Goal: Task Accomplishment & Management: Manage account settings

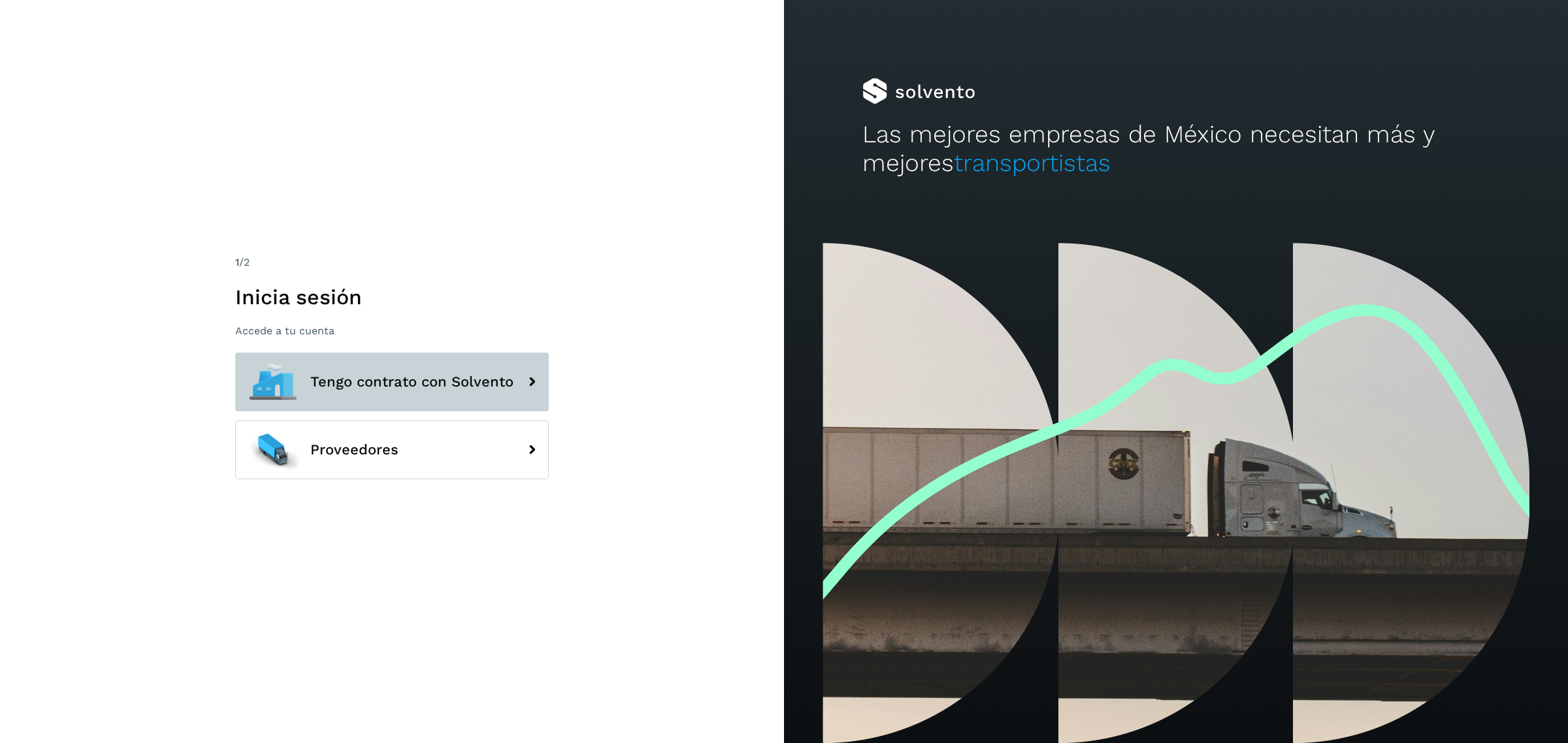
click at [344, 389] on span "Tengo contrato con Solvento" at bounding box center [411, 383] width 203 height 16
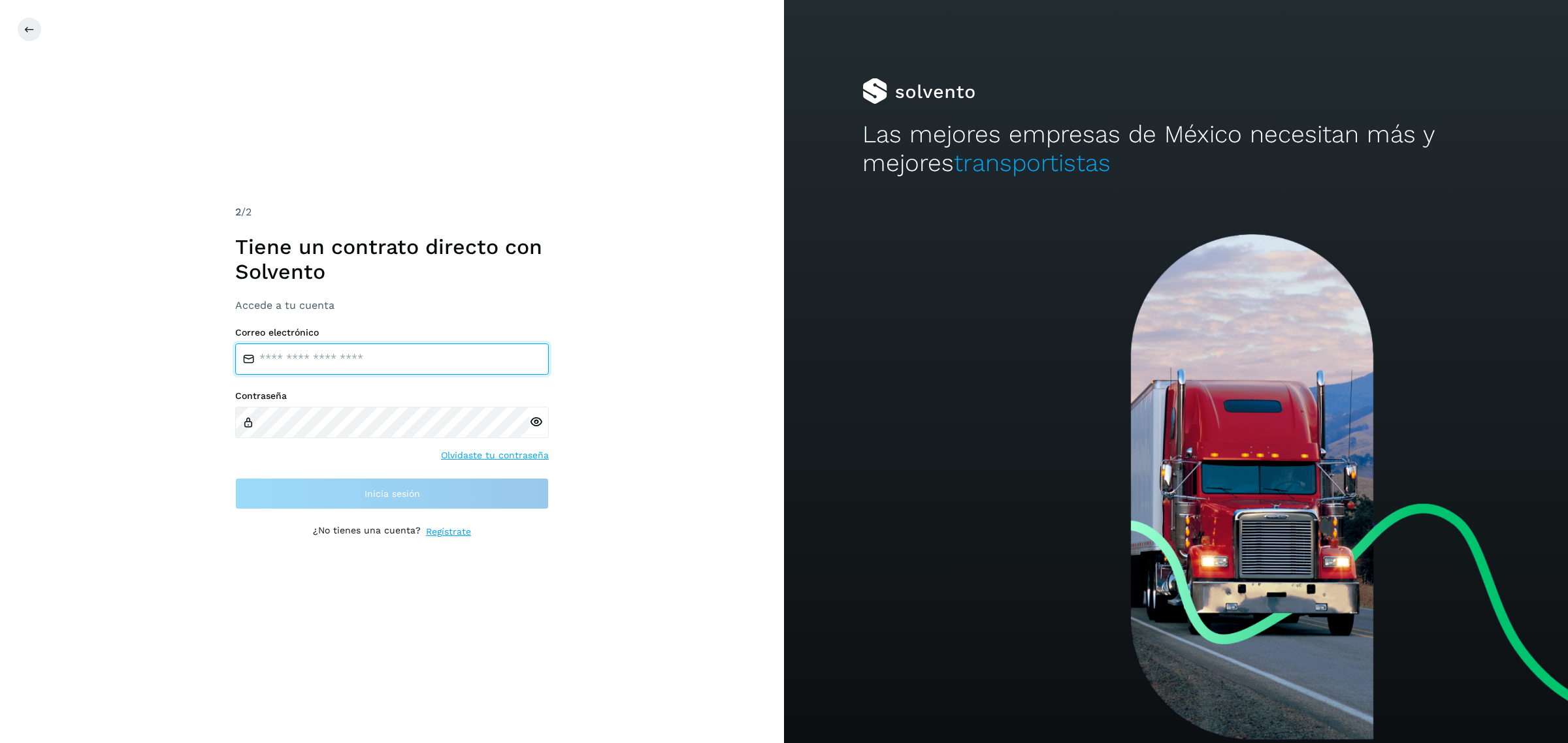
type input "**********"
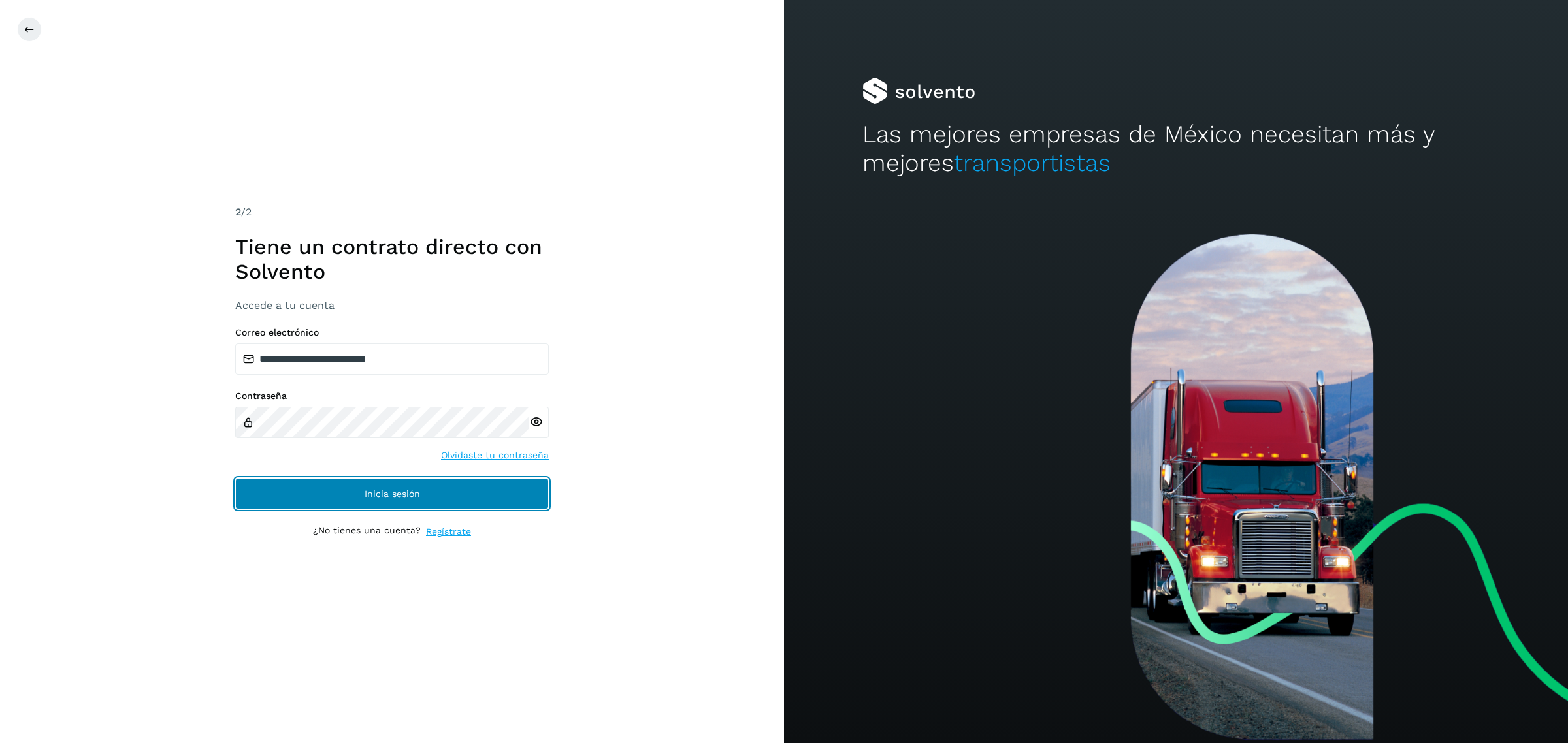
click at [357, 504] on button "Inicia sesión" at bounding box center [392, 494] width 314 height 31
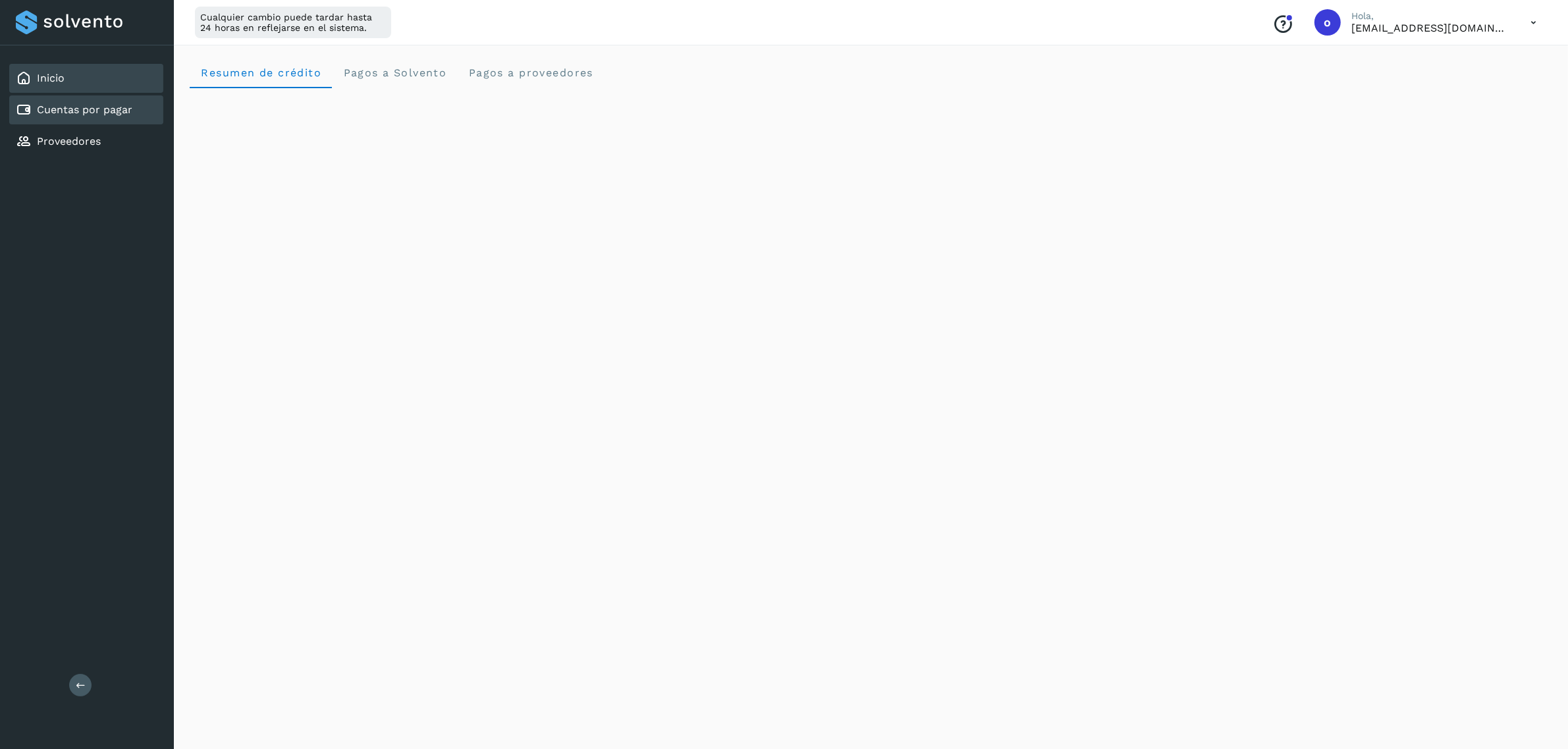
click at [120, 113] on link "Cuentas por pagar" at bounding box center [85, 110] width 96 height 13
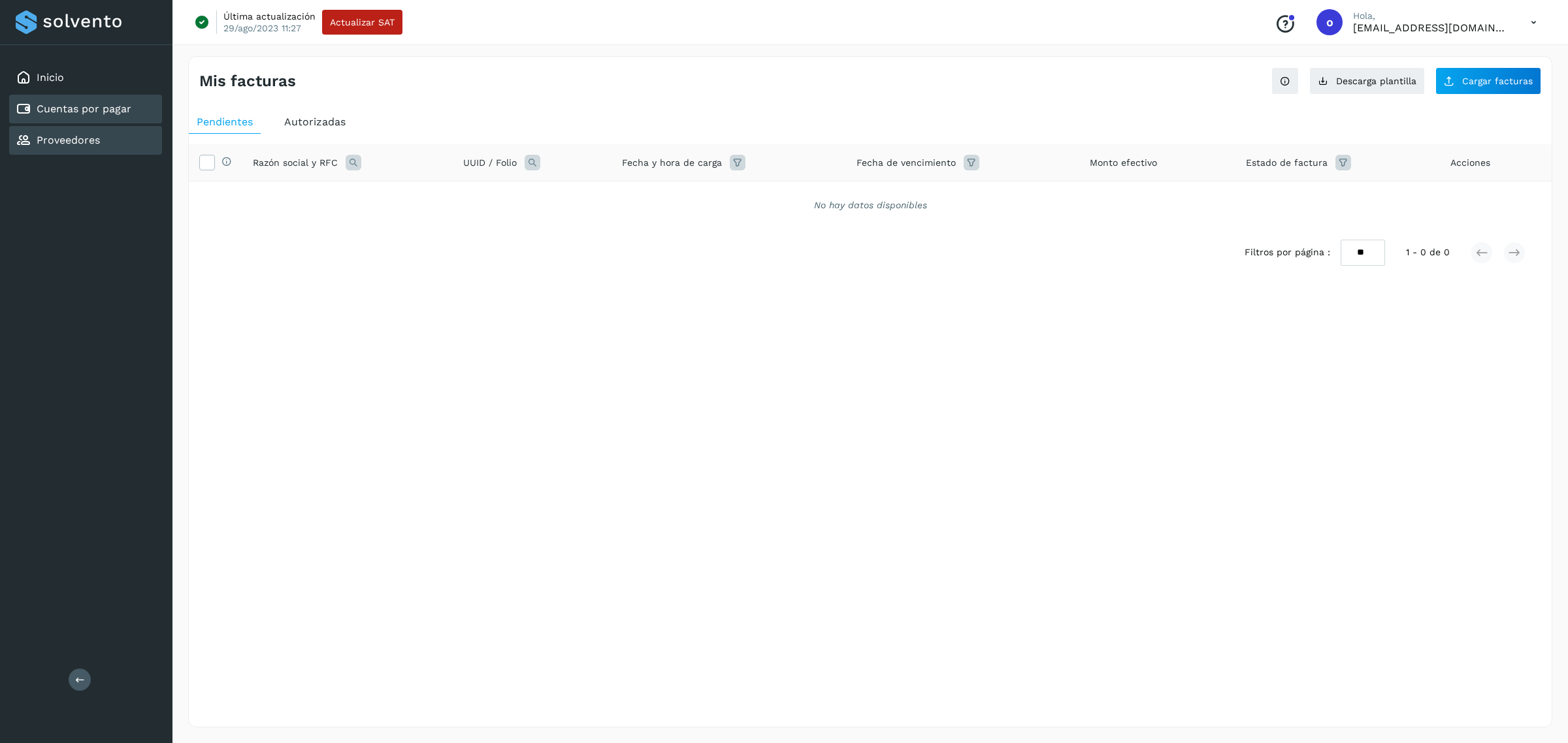
click at [59, 147] on div "Proveedores" at bounding box center [85, 140] width 153 height 29
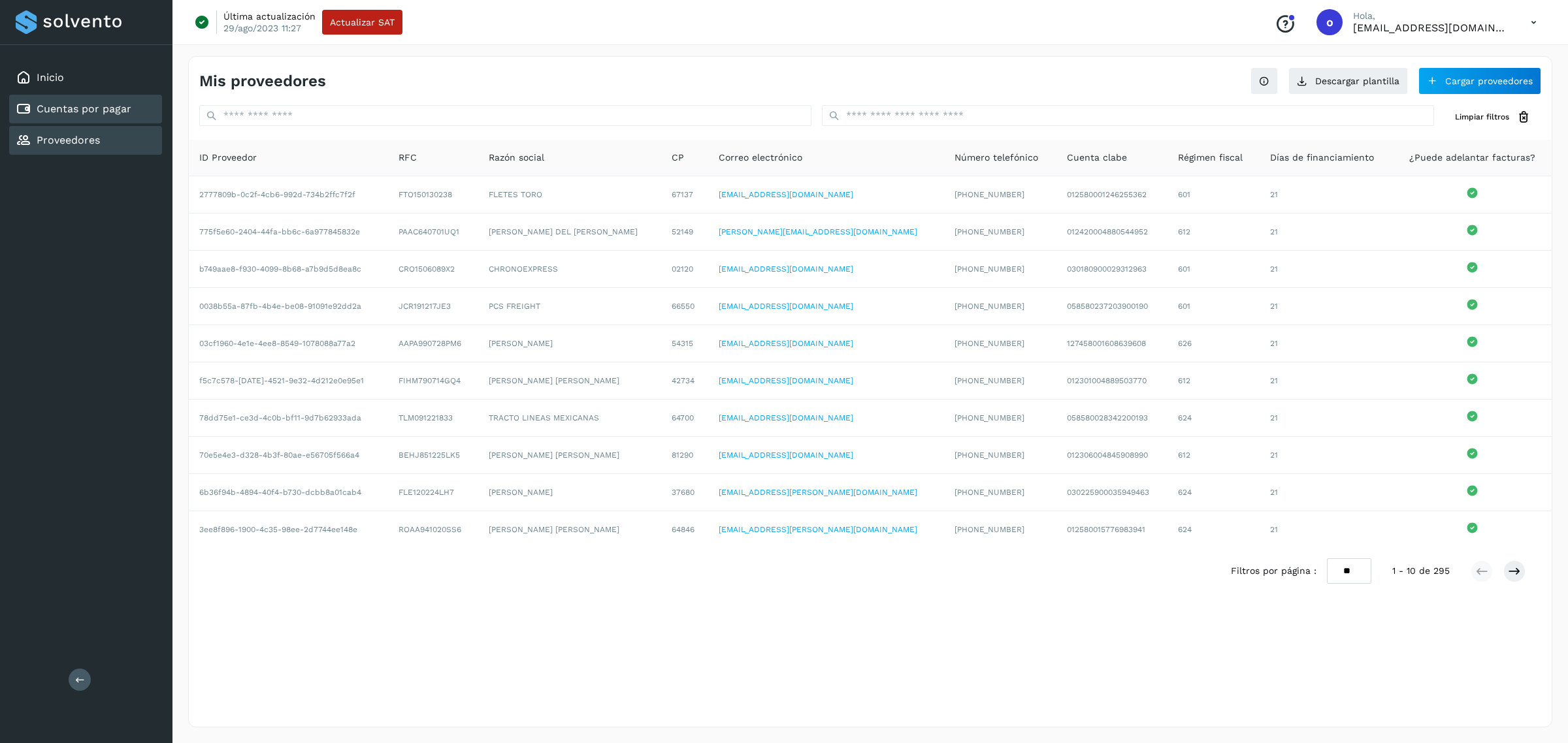
click at [63, 103] on link "Cuentas por pagar" at bounding box center [84, 109] width 95 height 13
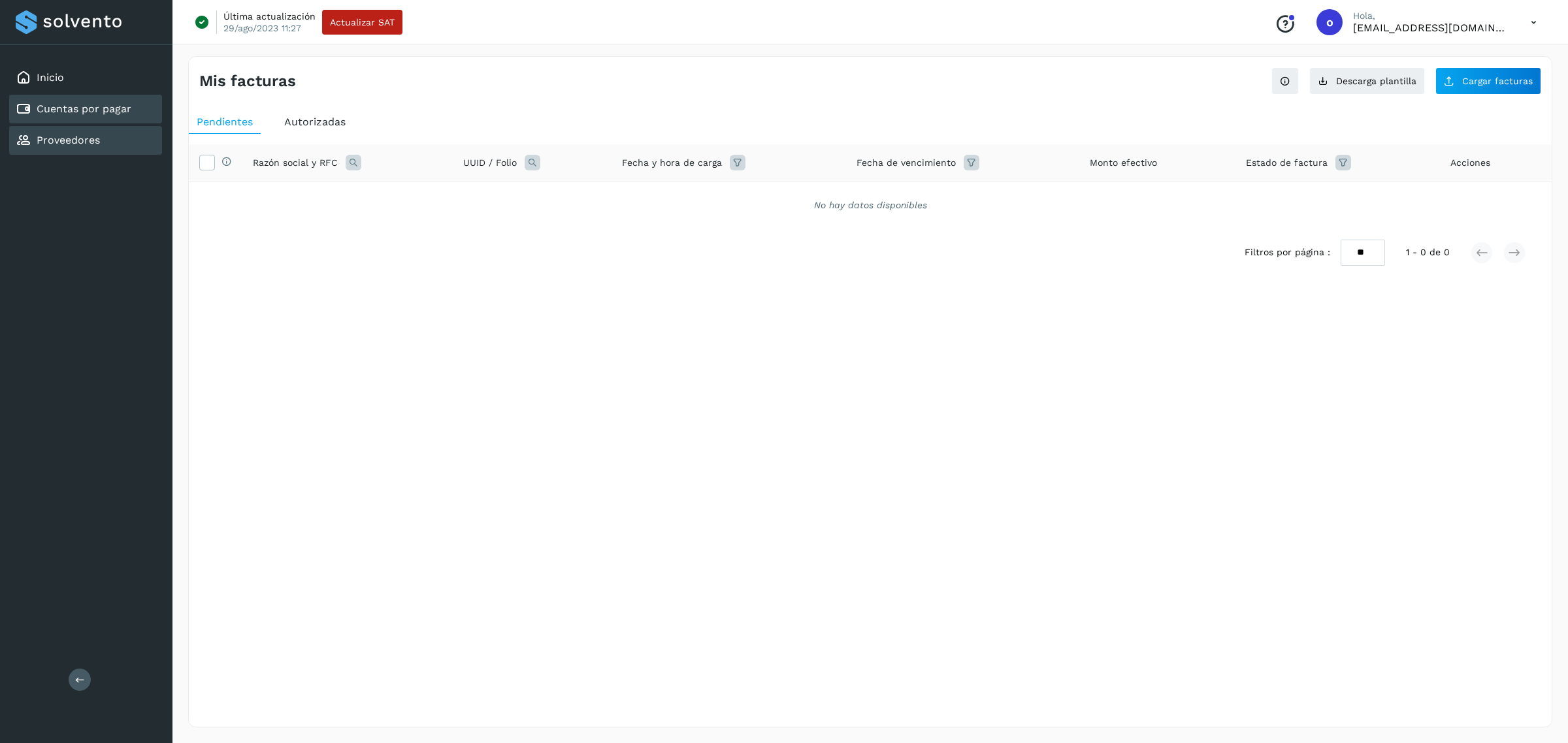
click at [113, 127] on div "Proveedores" at bounding box center [85, 140] width 153 height 29
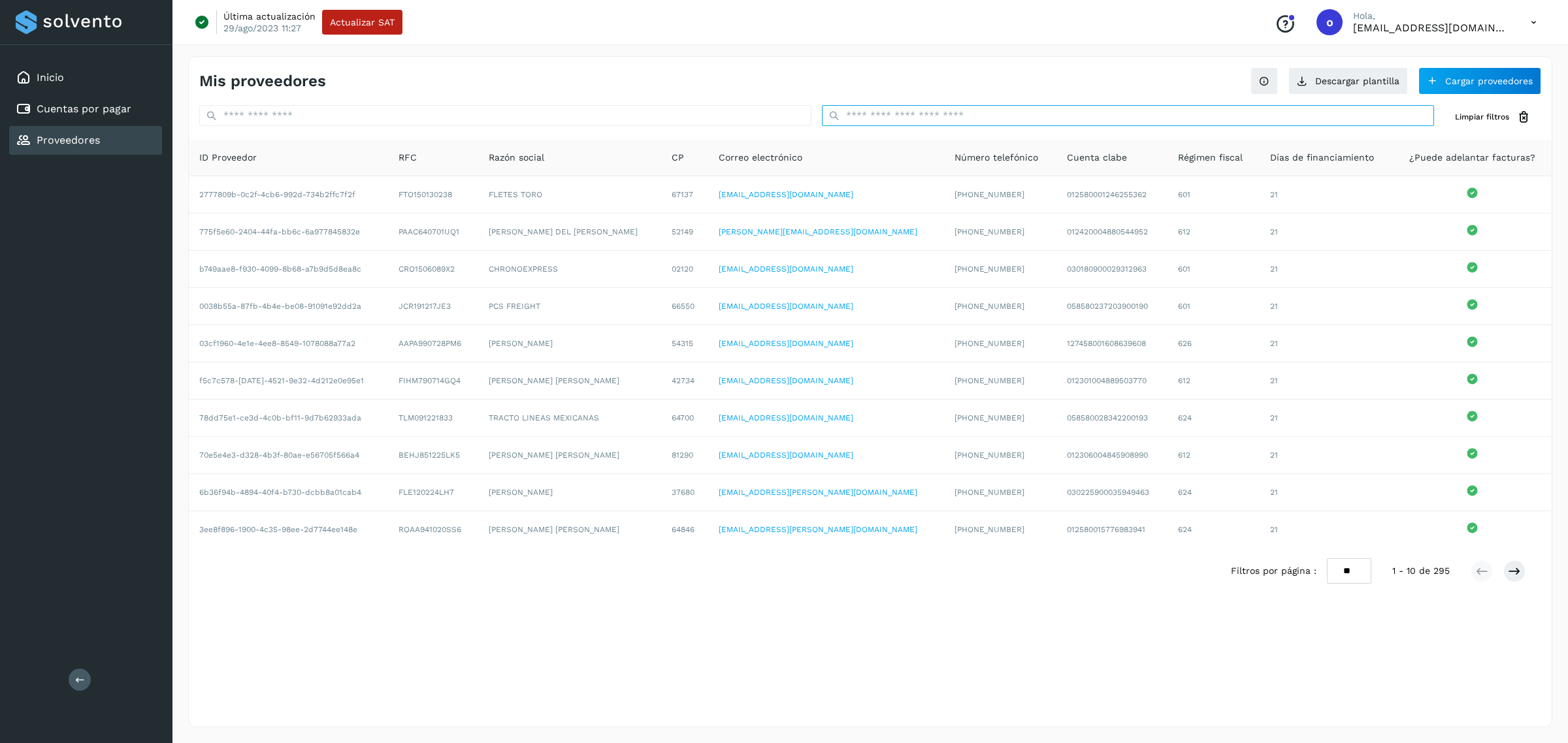
click at [936, 119] on input "text" at bounding box center [1128, 115] width 613 height 21
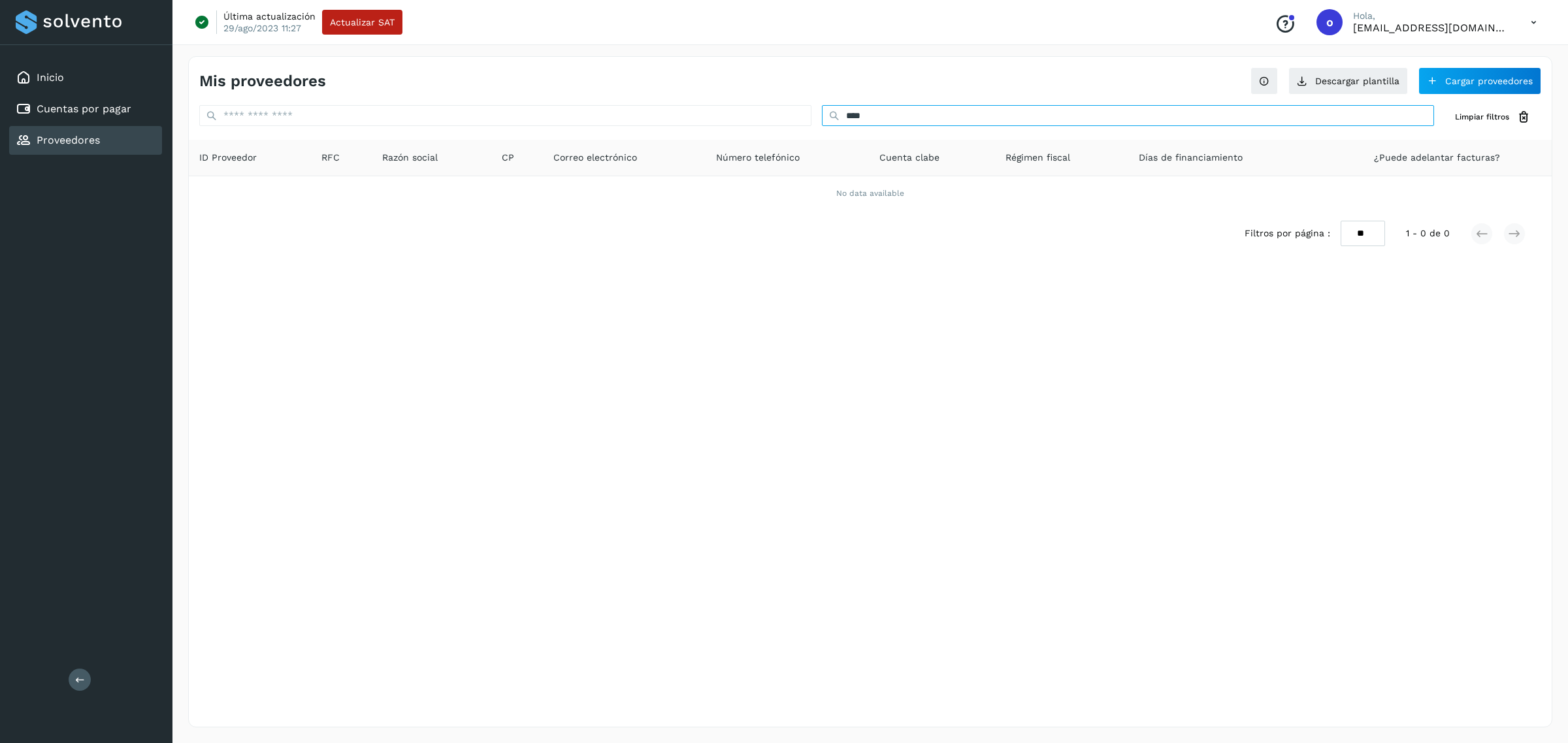
type input "****"
click at [1457, 84] on button "Cargar proveedores" at bounding box center [1479, 80] width 123 height 28
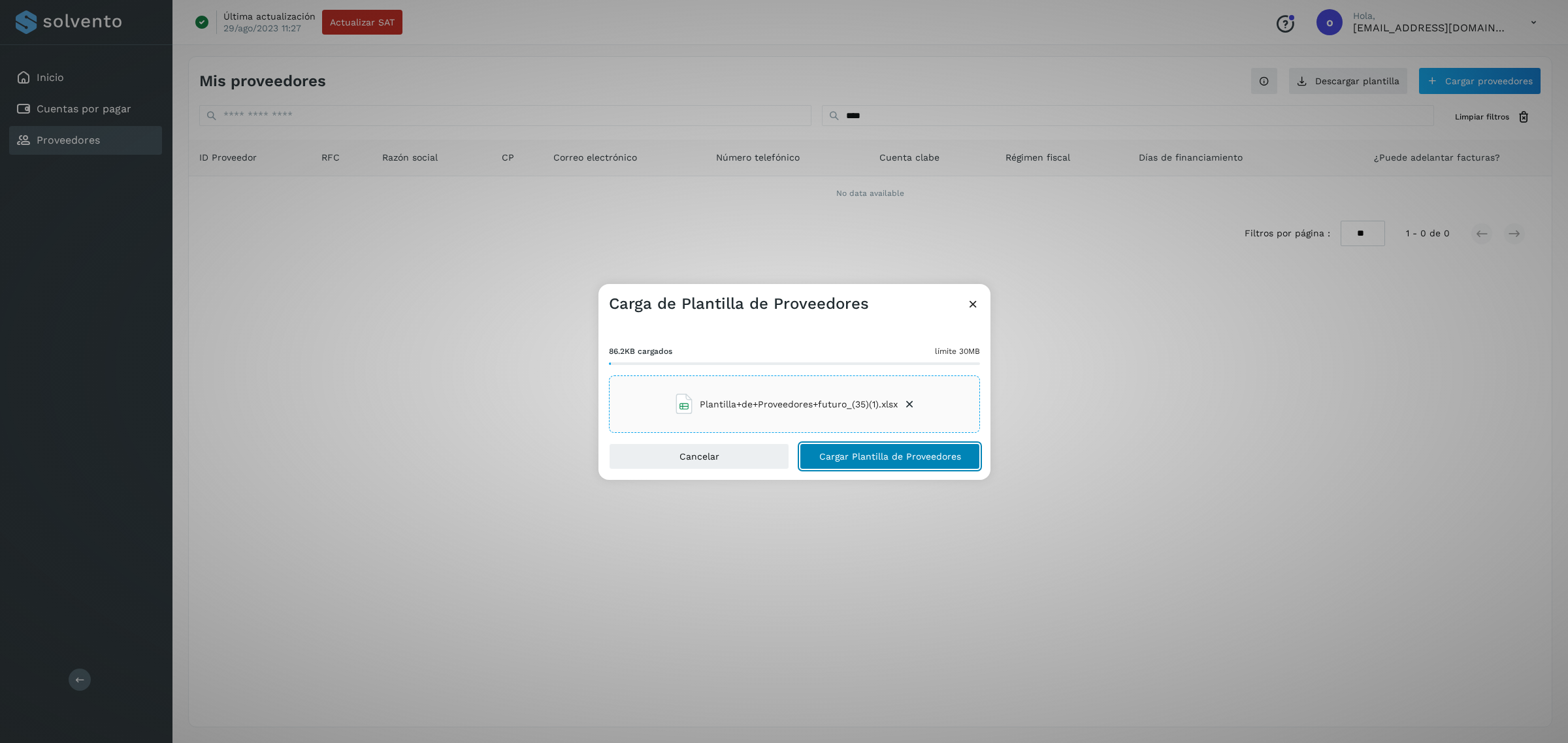
click at [927, 461] on span "Cargar Plantilla de Proveedores" at bounding box center [890, 457] width 142 height 9
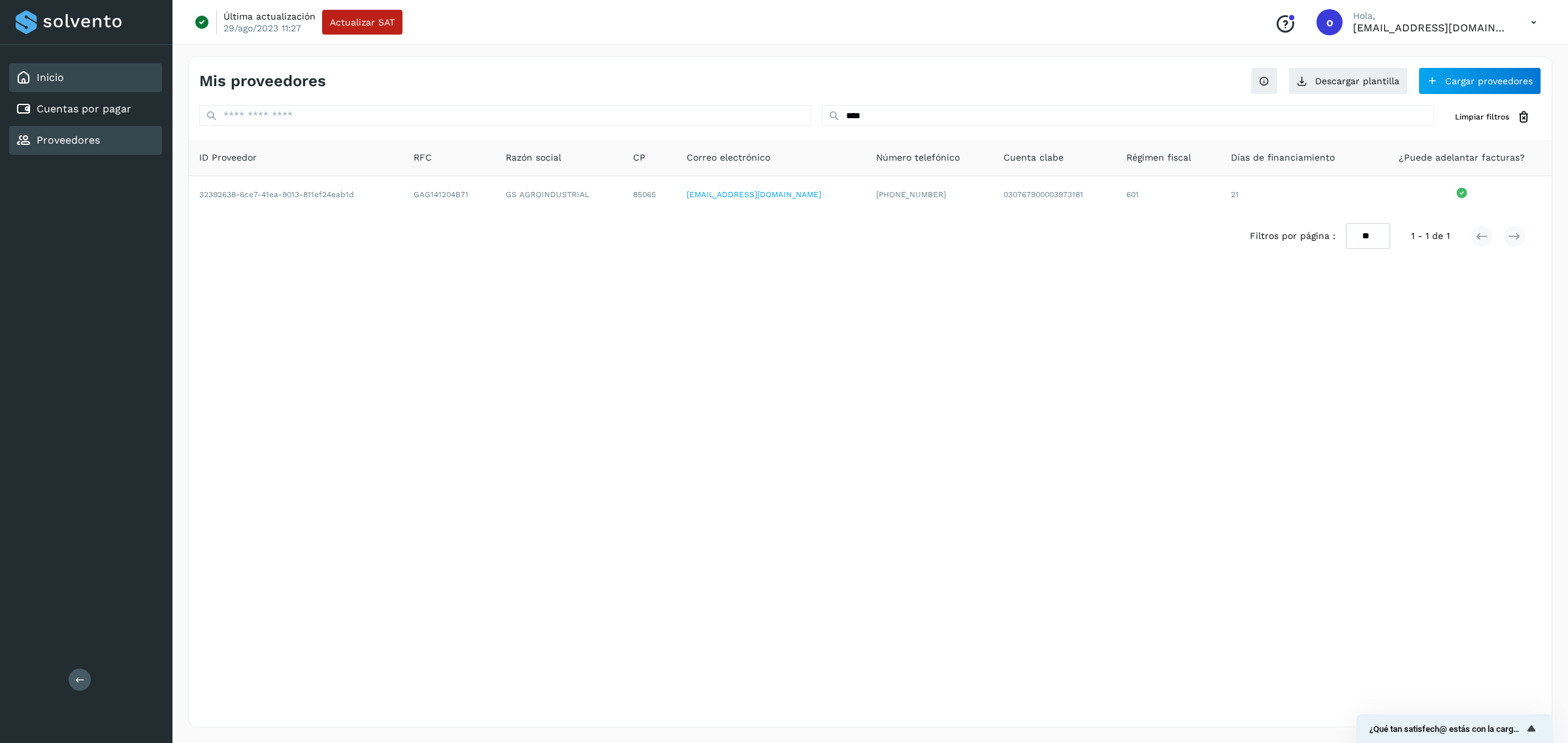
click at [106, 76] on div "Inicio" at bounding box center [85, 78] width 153 height 29
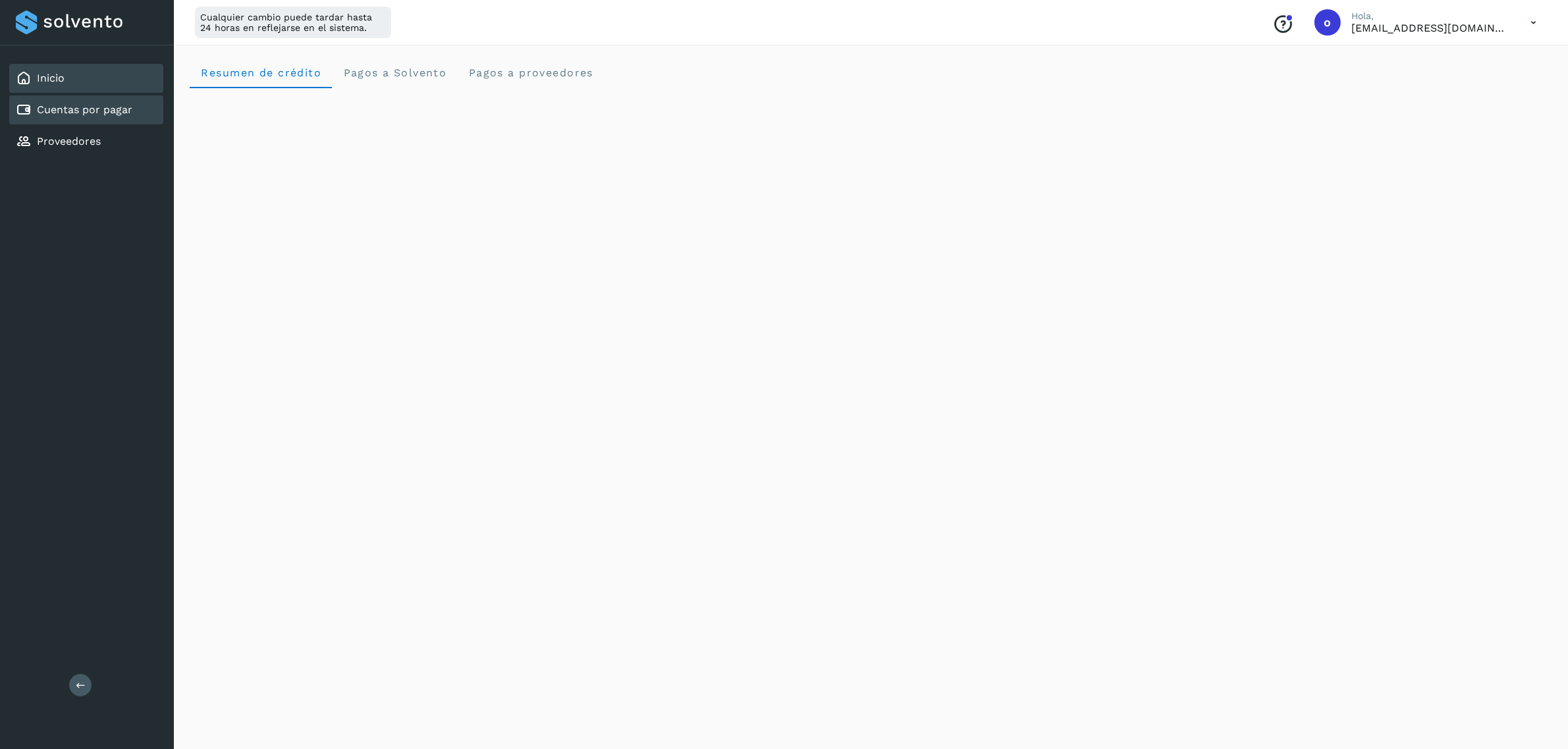
click at [119, 114] on link "Cuentas por pagar" at bounding box center [85, 110] width 96 height 13
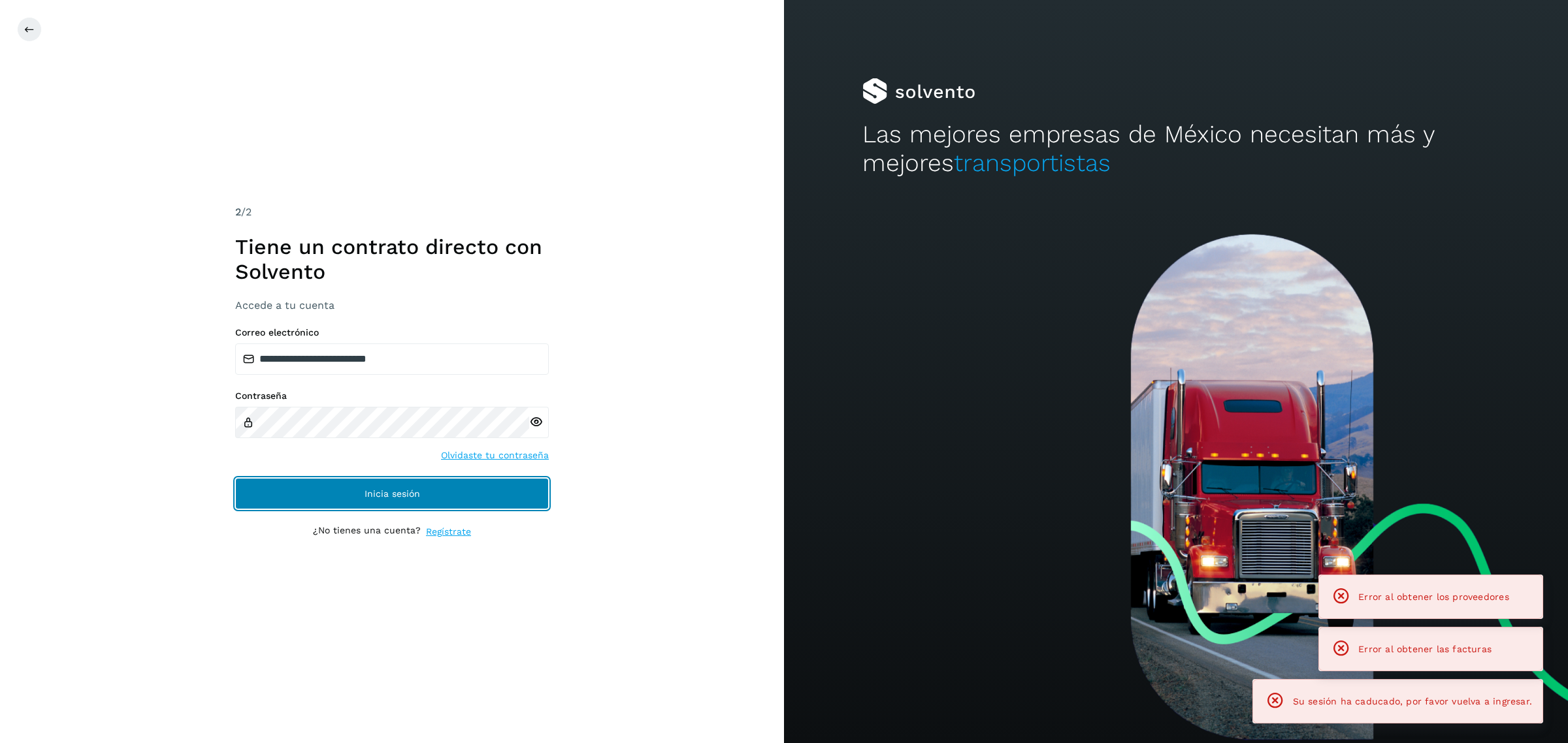
click at [484, 488] on button "Inicia sesión" at bounding box center [392, 494] width 314 height 31
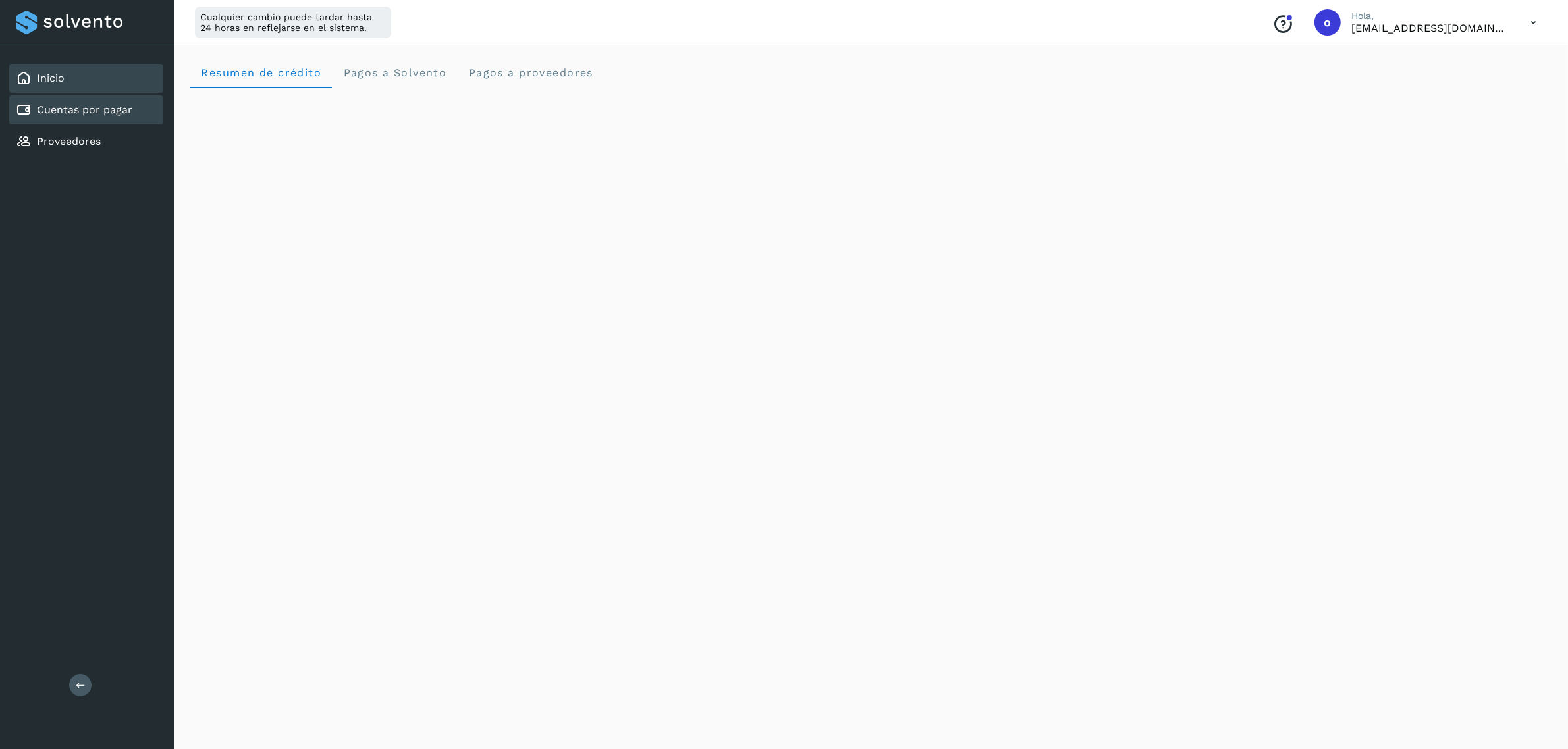
click at [104, 120] on div "Cuentas por pagar" at bounding box center [86, 110] width 154 height 29
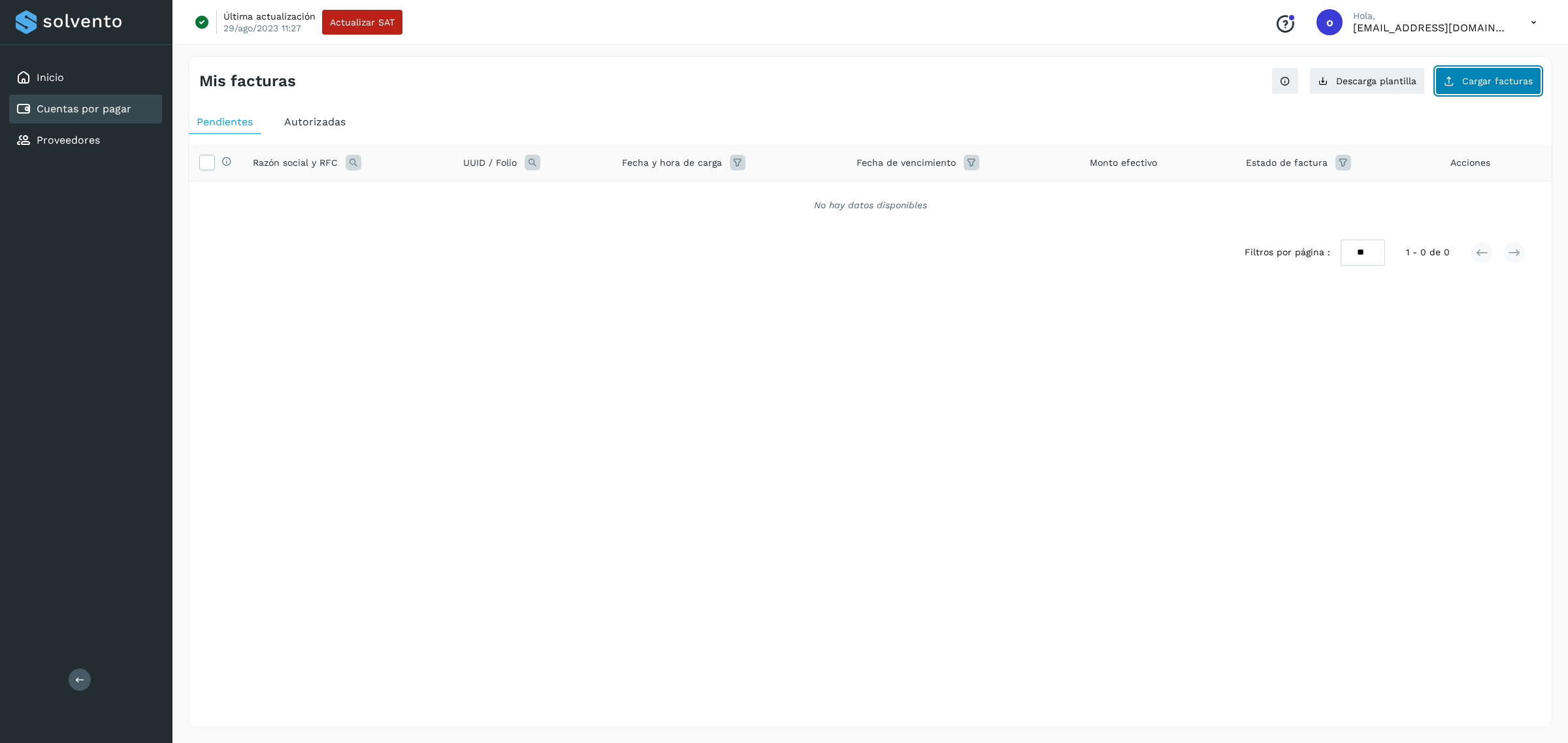
click at [1492, 79] on span "Cargar facturas" at bounding box center [1497, 80] width 71 height 9
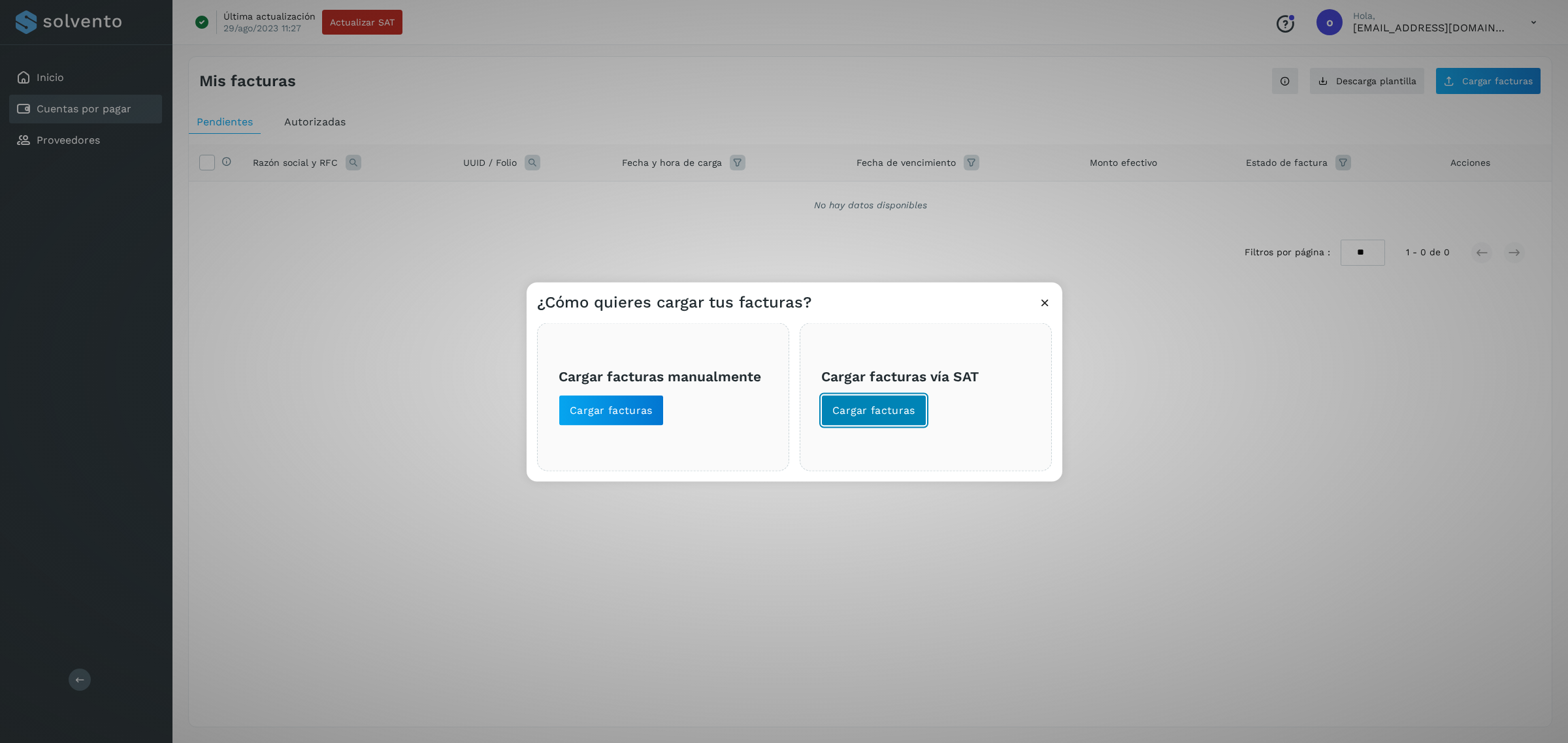
click at [860, 422] on button "Cargar facturas" at bounding box center [874, 410] width 106 height 31
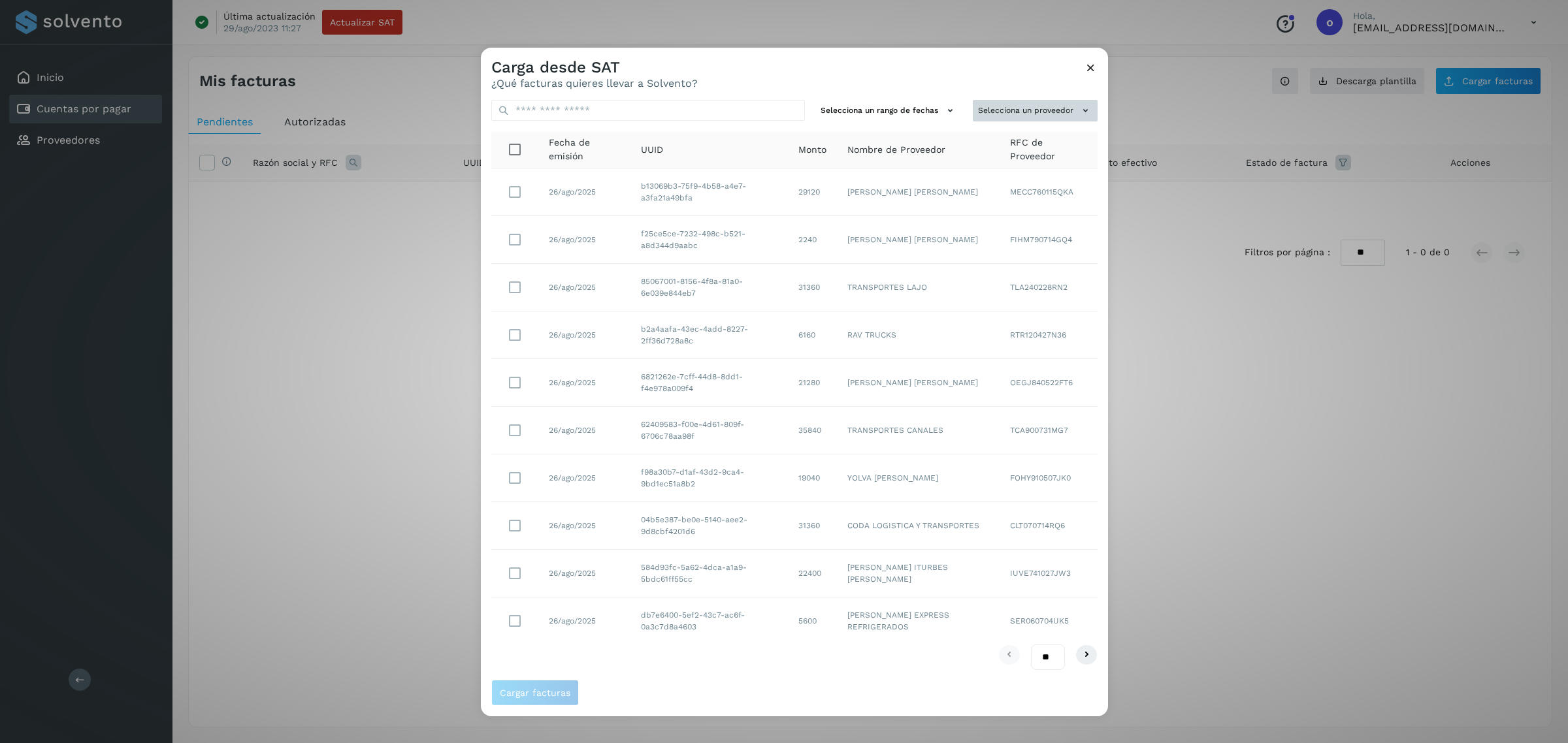
click at [1008, 106] on button "Selecciona un proveedor" at bounding box center [1036, 111] width 125 height 21
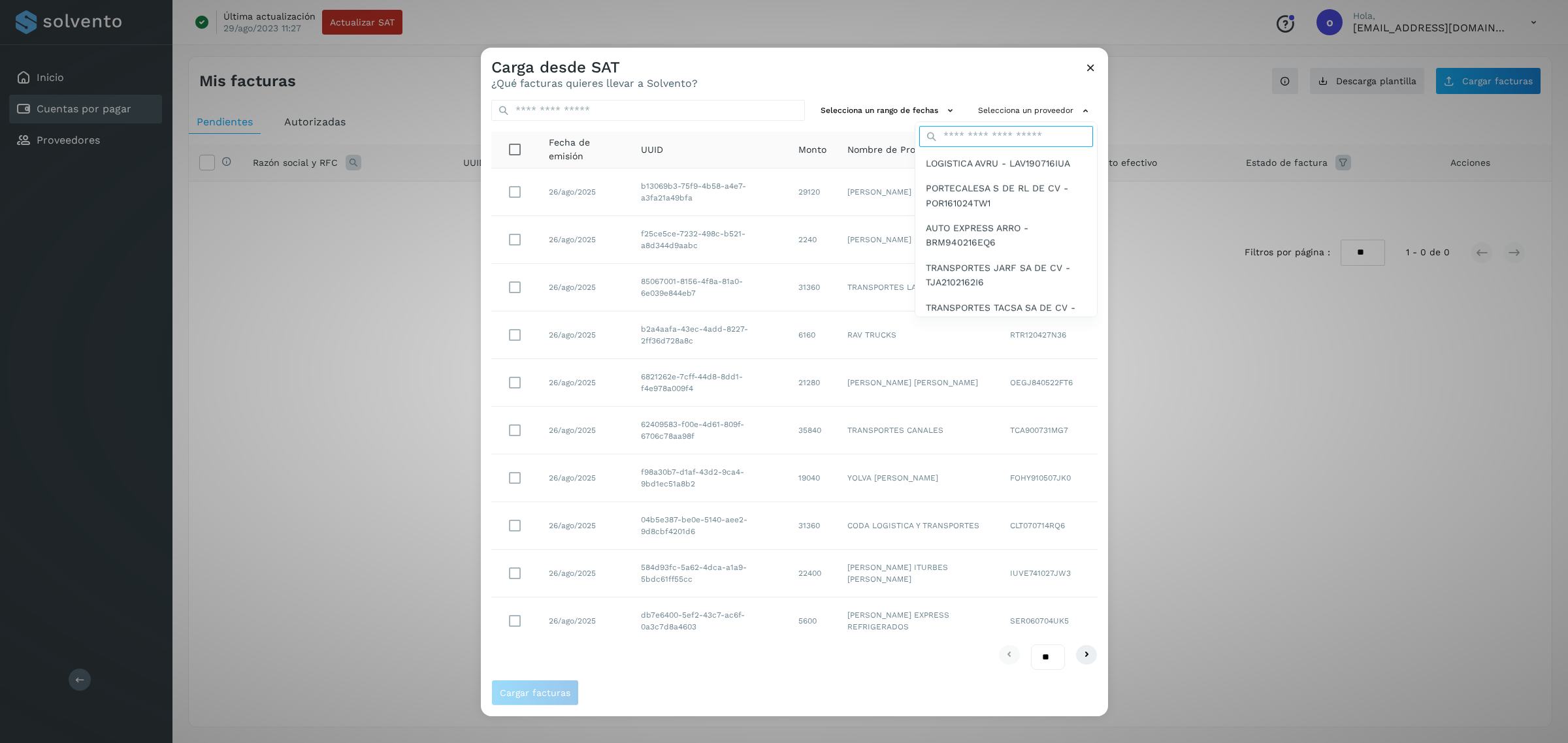
click at [1018, 141] on input "text" at bounding box center [1006, 136] width 174 height 21
type input "**"
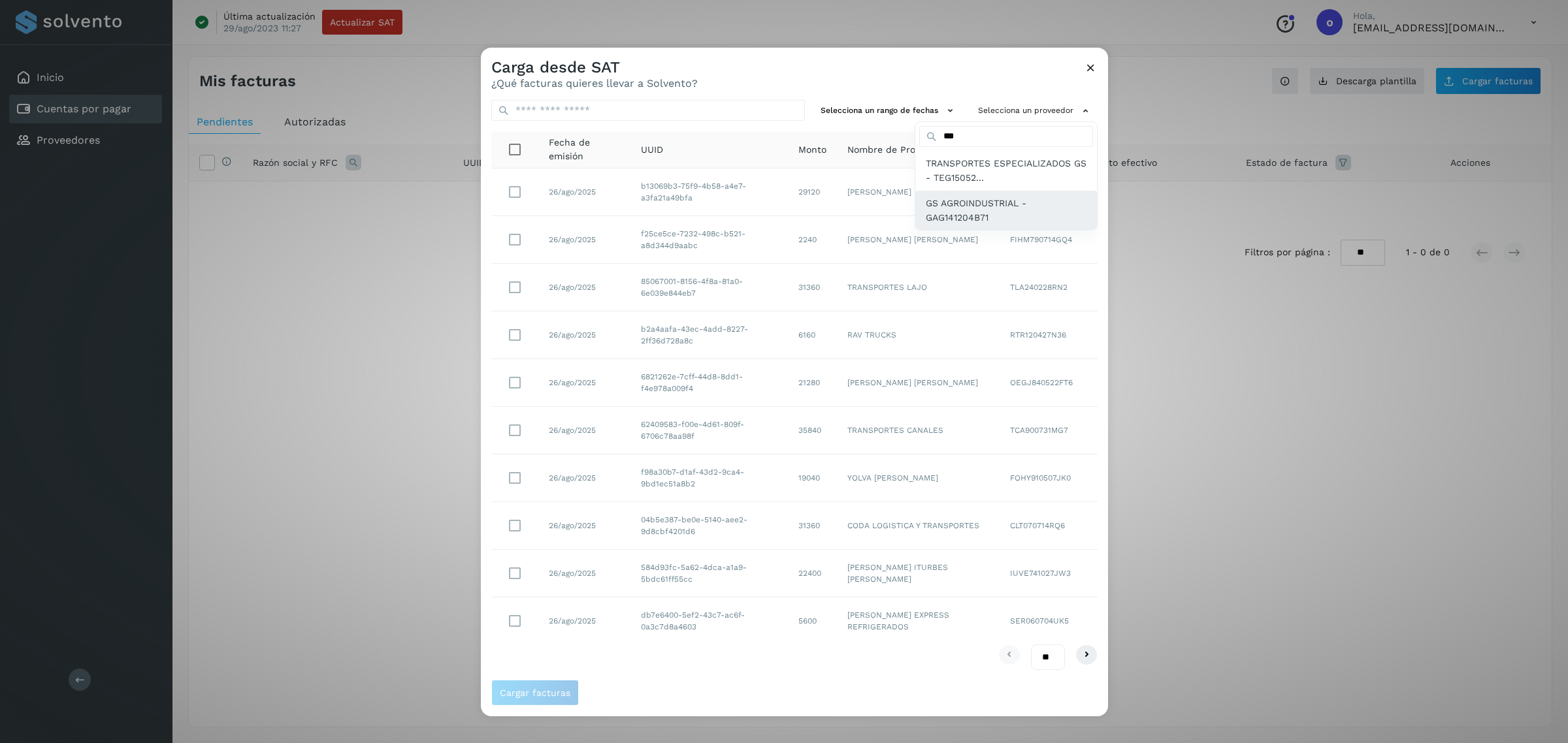
click at [988, 203] on span "GS AGROINDUSTRIAL - GAG141204B71" at bounding box center [1006, 209] width 161 height 30
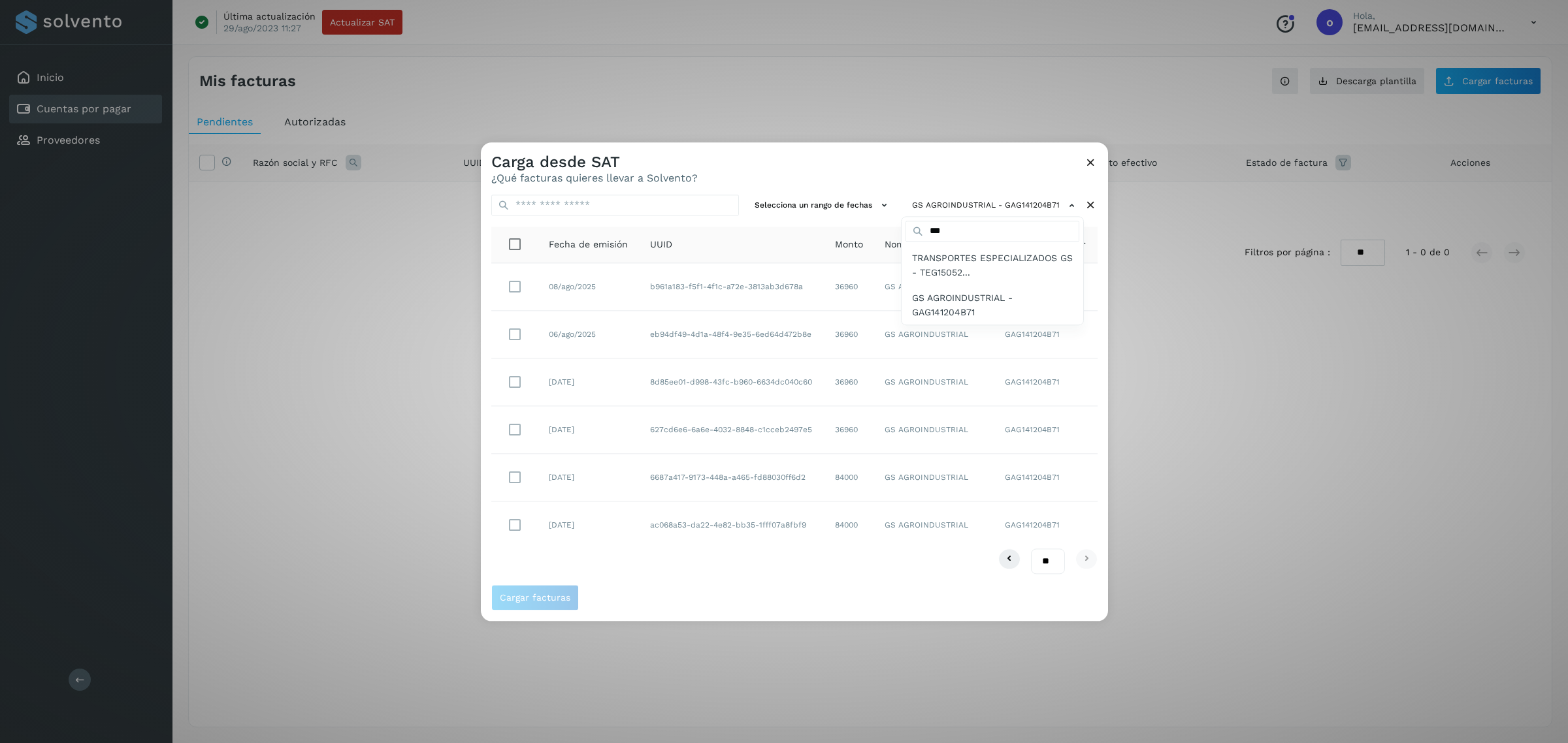
click at [549, 290] on div at bounding box center [1265, 513] width 1568 height 743
click at [533, 607] on button "Cargar facturas" at bounding box center [535, 598] width 88 height 26
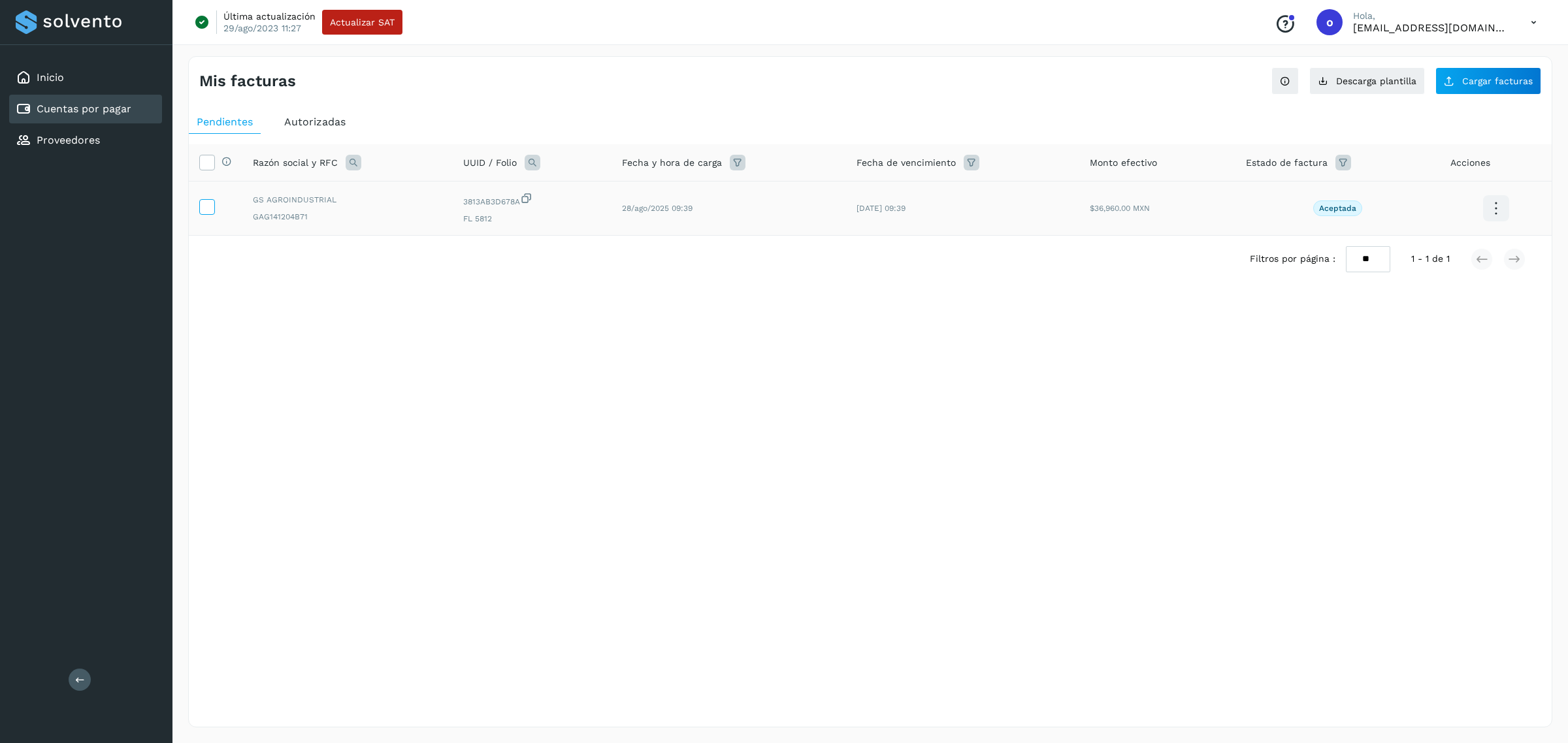
click at [204, 209] on icon at bounding box center [207, 206] width 13 height 13
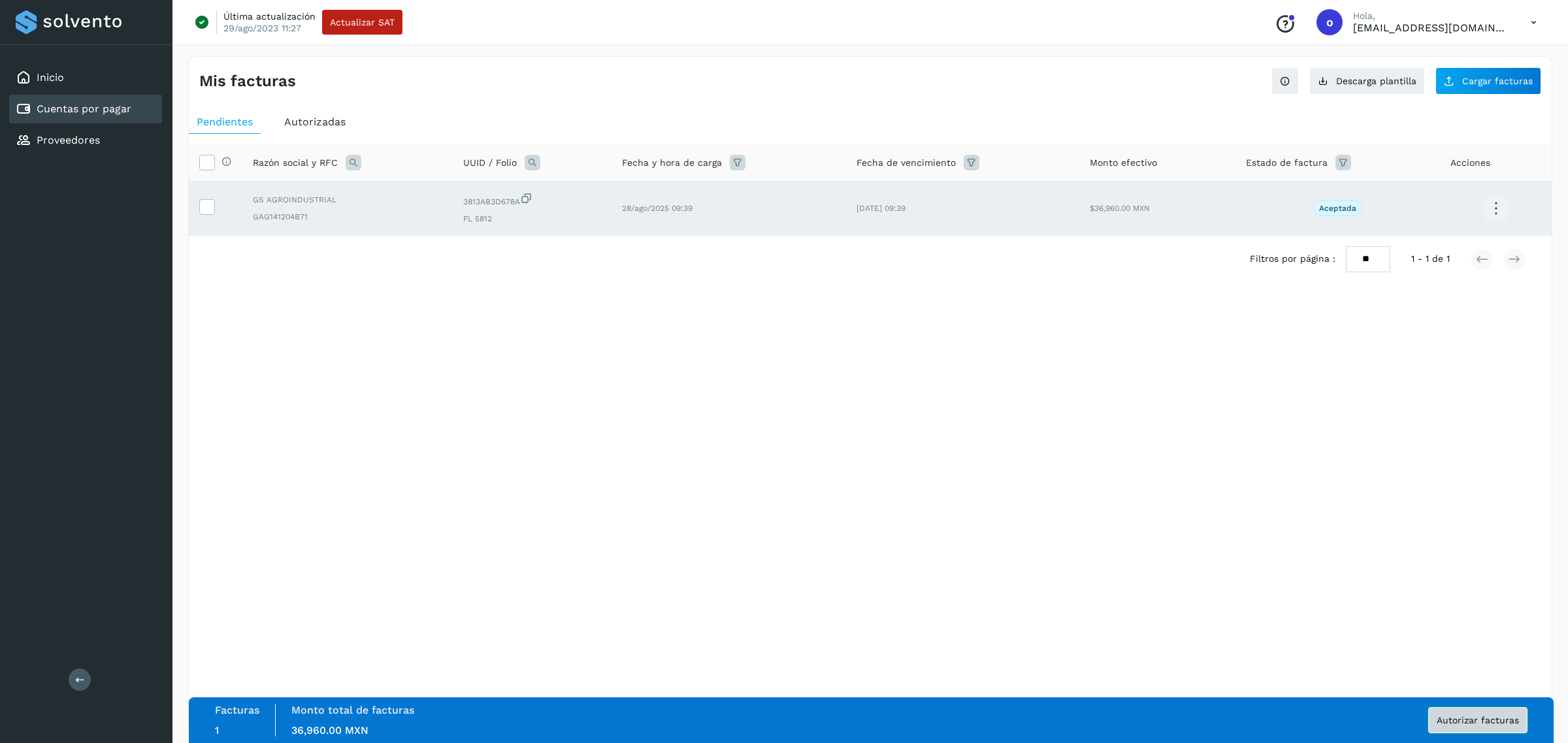
click at [1459, 726] on button "Autorizar facturas" at bounding box center [1478, 720] width 99 height 26
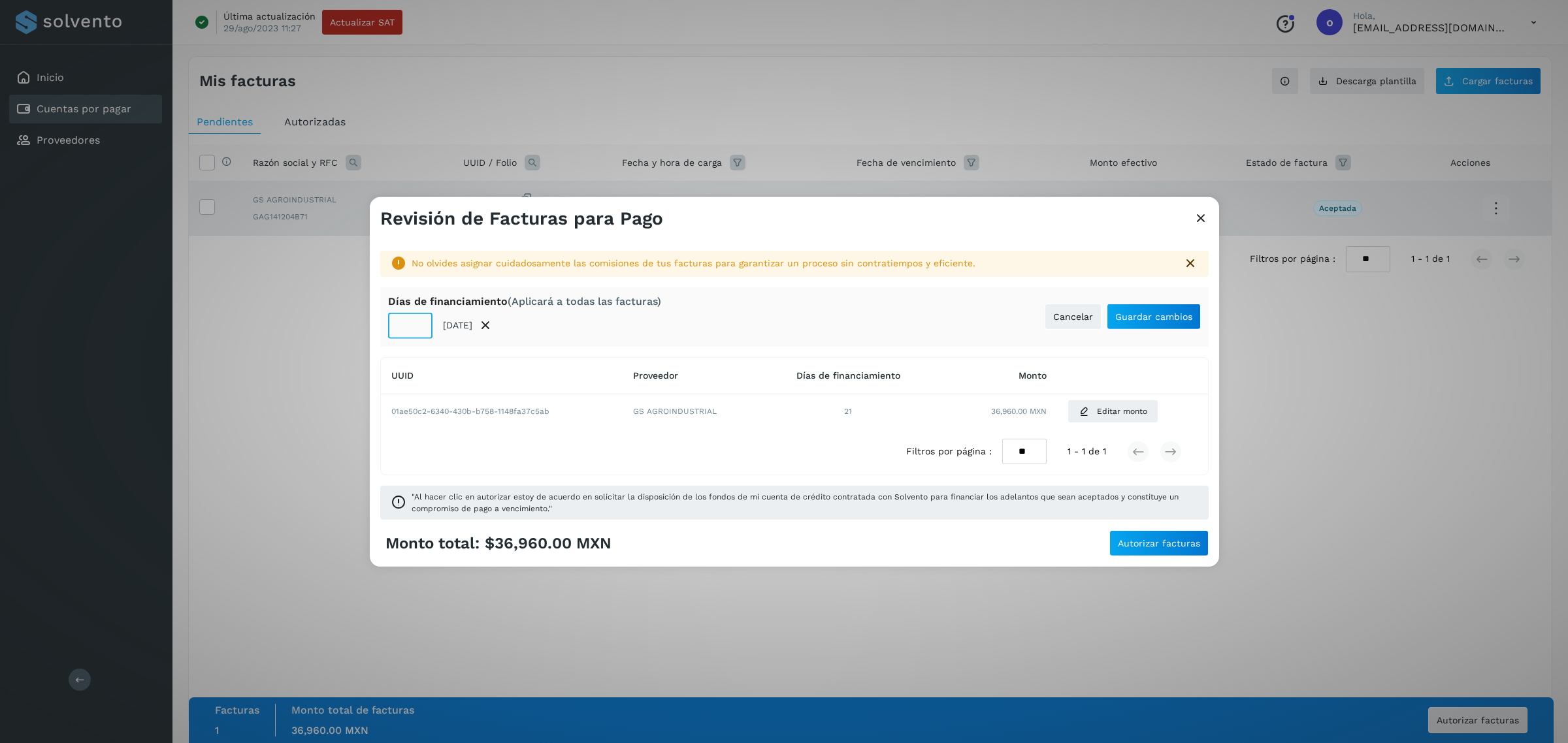
click at [416, 331] on input "**" at bounding box center [411, 325] width 45 height 26
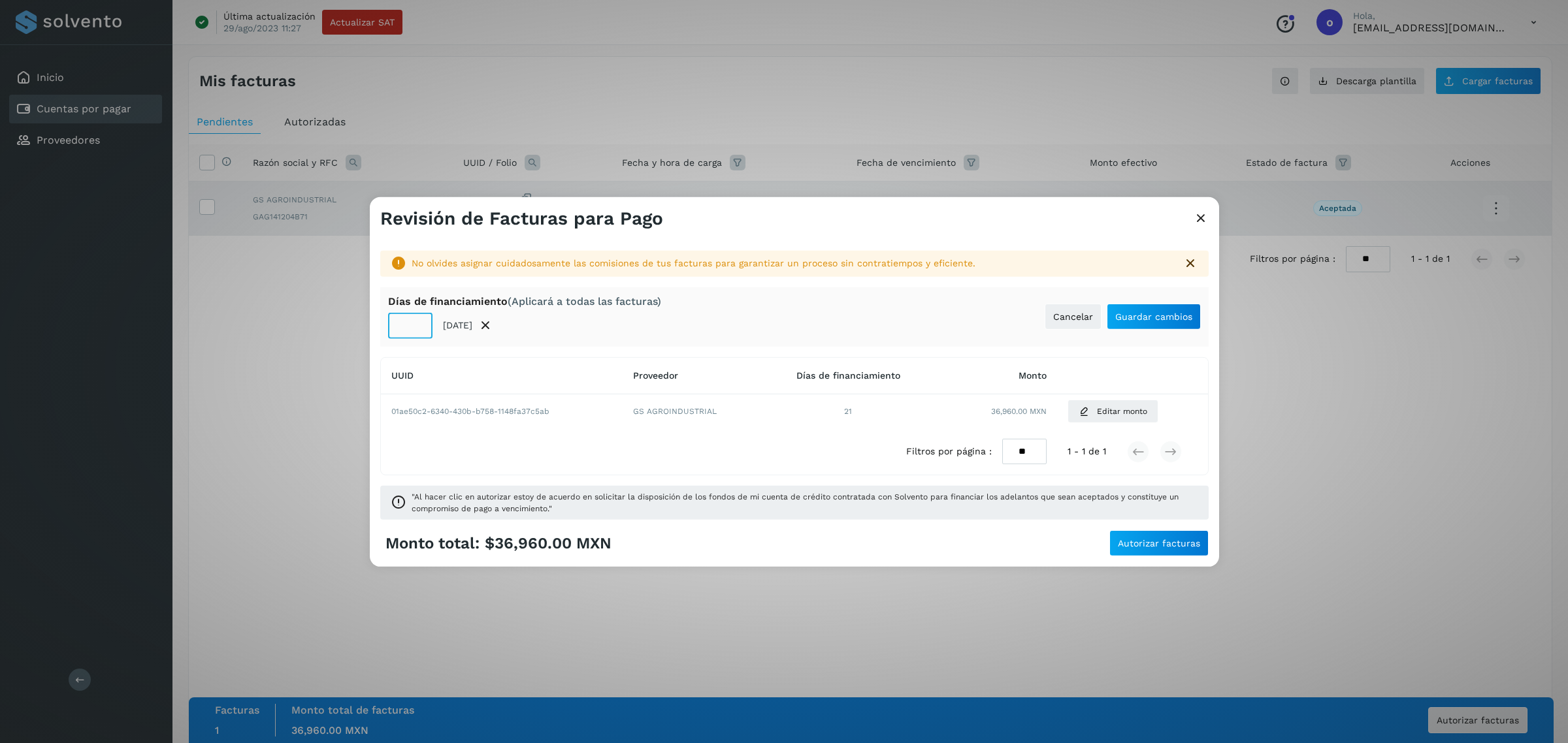
click at [416, 331] on input "*" at bounding box center [411, 325] width 45 height 26
type input "*"
click at [416, 331] on input "*" at bounding box center [411, 325] width 45 height 26
click at [1122, 319] on span "Guardar cambios" at bounding box center [1154, 317] width 77 height 9
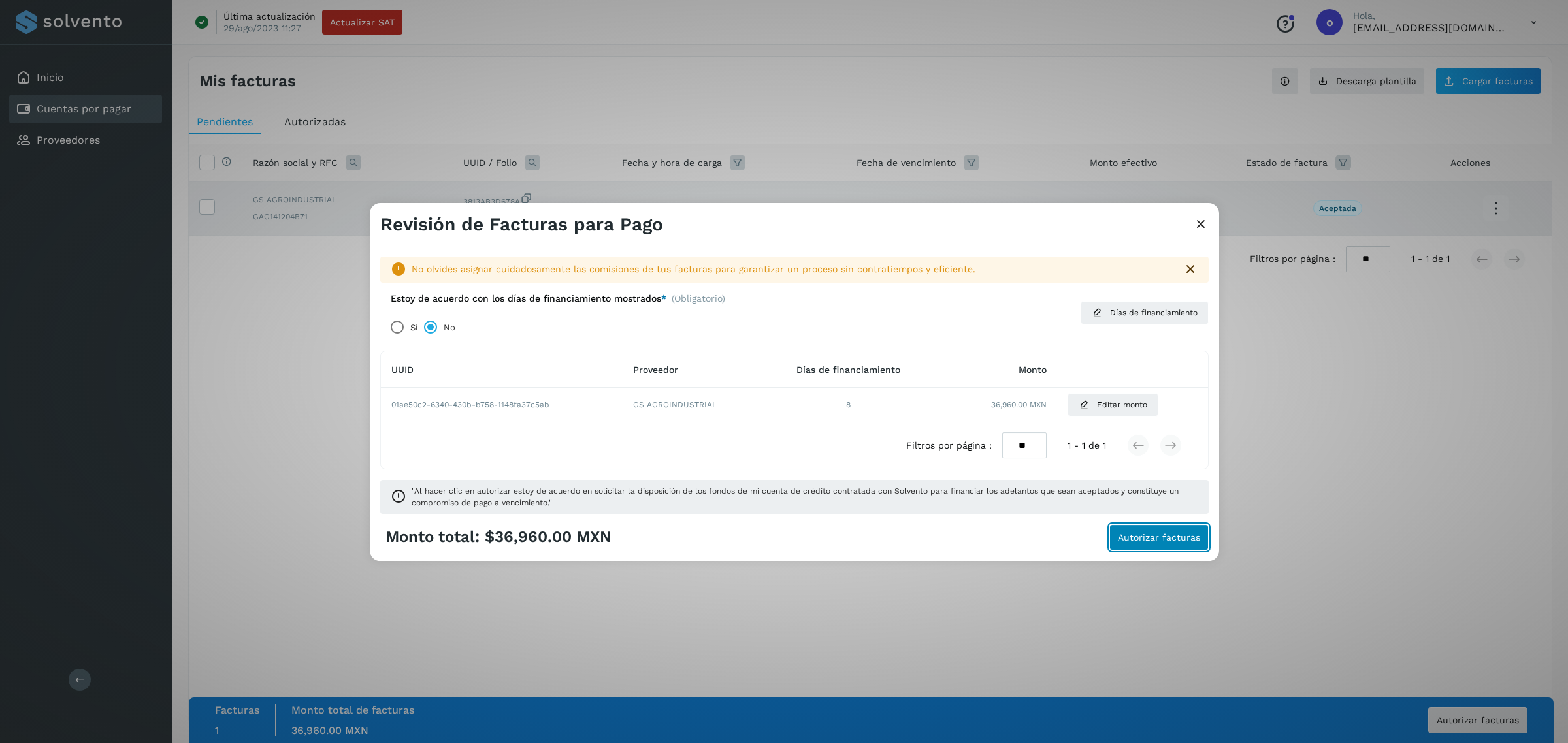
click at [1142, 535] on span "Autorizar facturas" at bounding box center [1159, 537] width 82 height 9
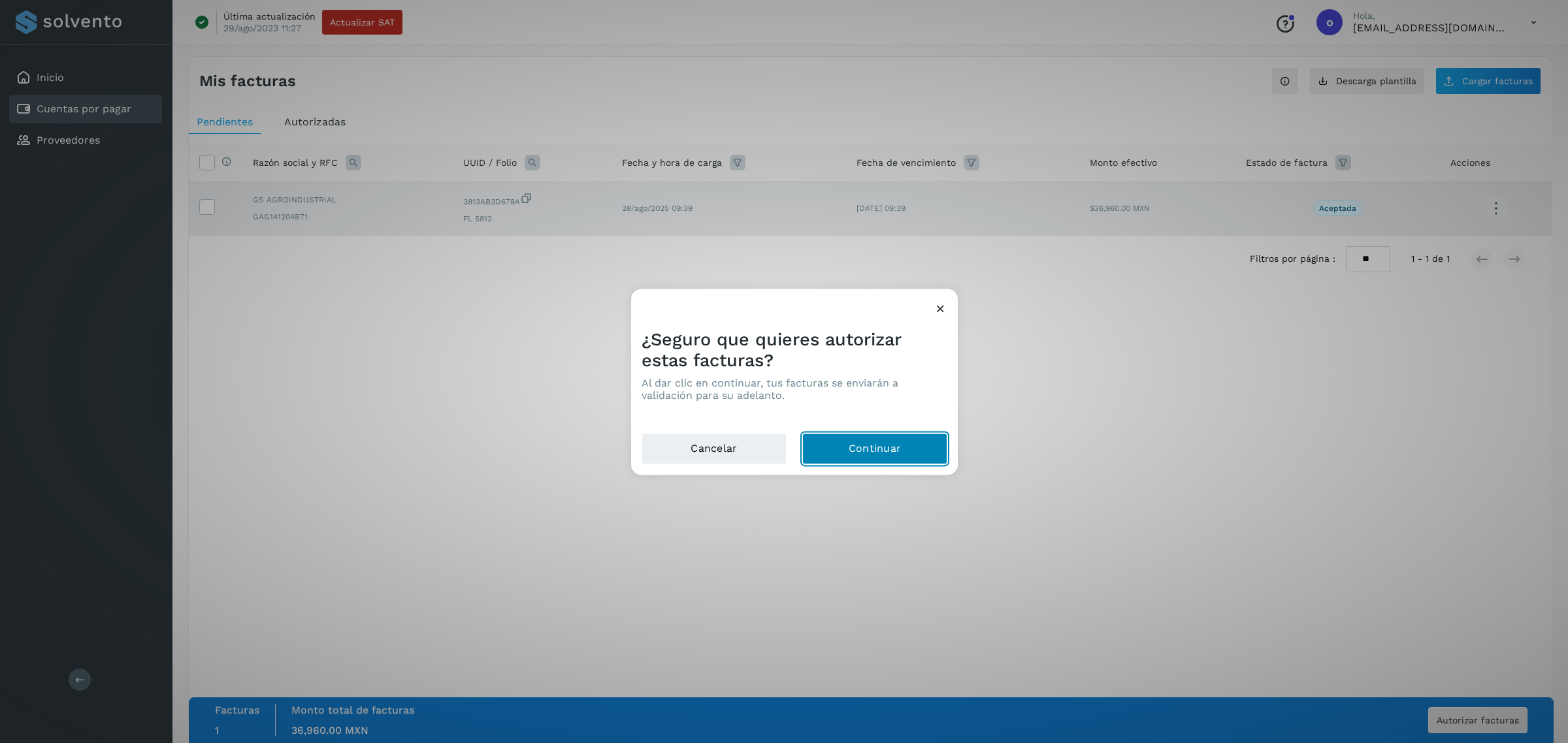
click at [889, 454] on button "Continuar" at bounding box center [875, 449] width 145 height 31
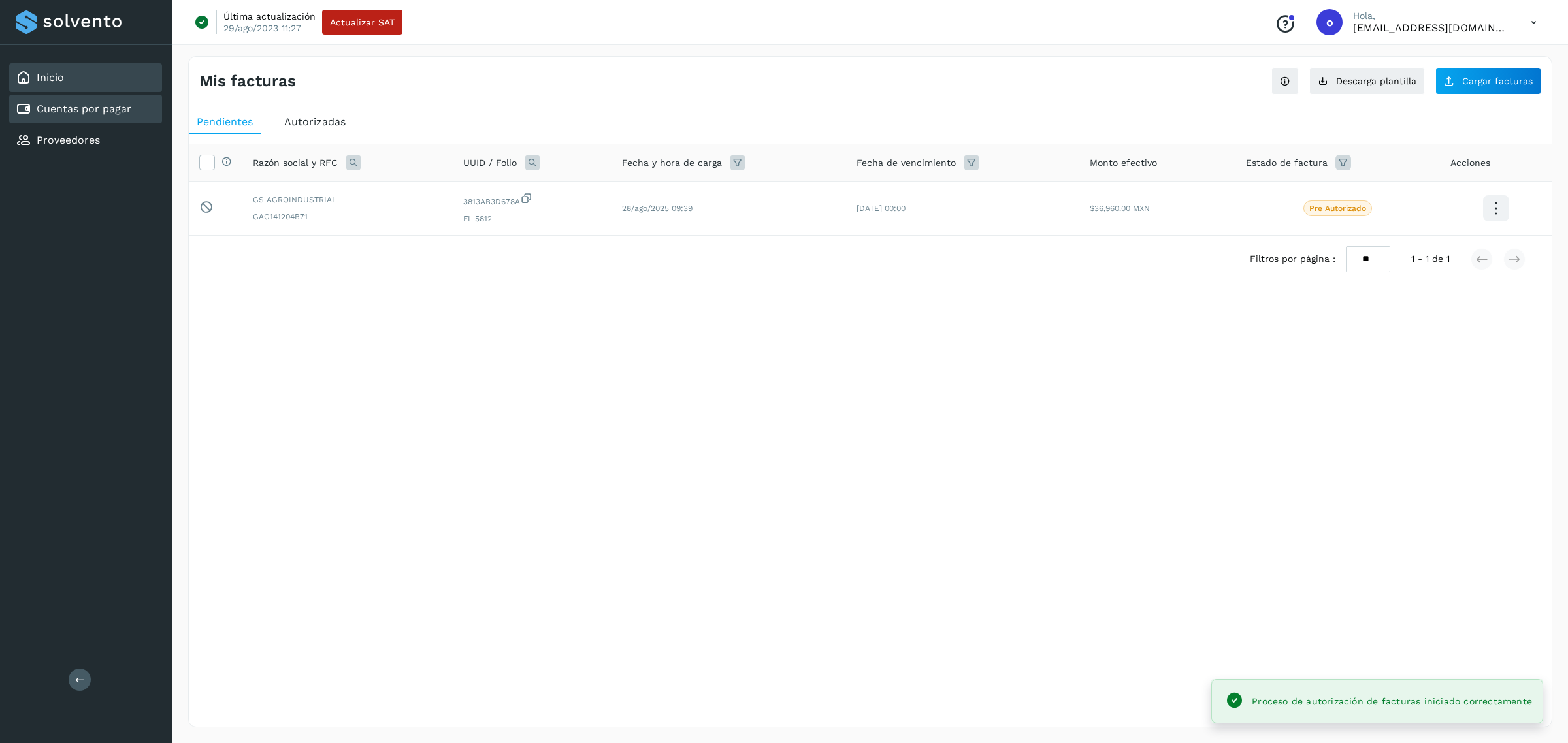
click at [106, 64] on div "Inicio" at bounding box center [85, 78] width 153 height 29
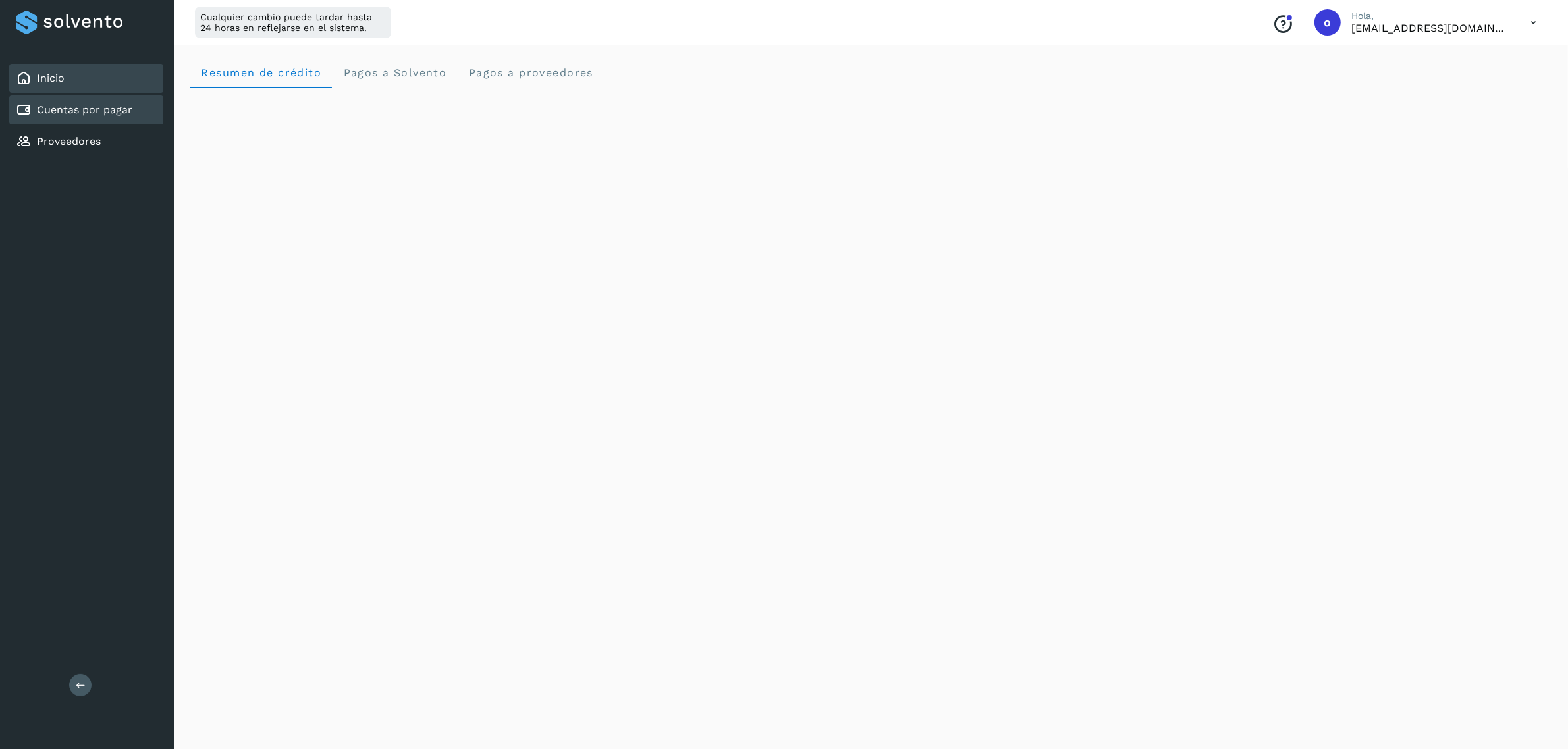
click at [68, 104] on link "Cuentas por pagar" at bounding box center [85, 110] width 96 height 13
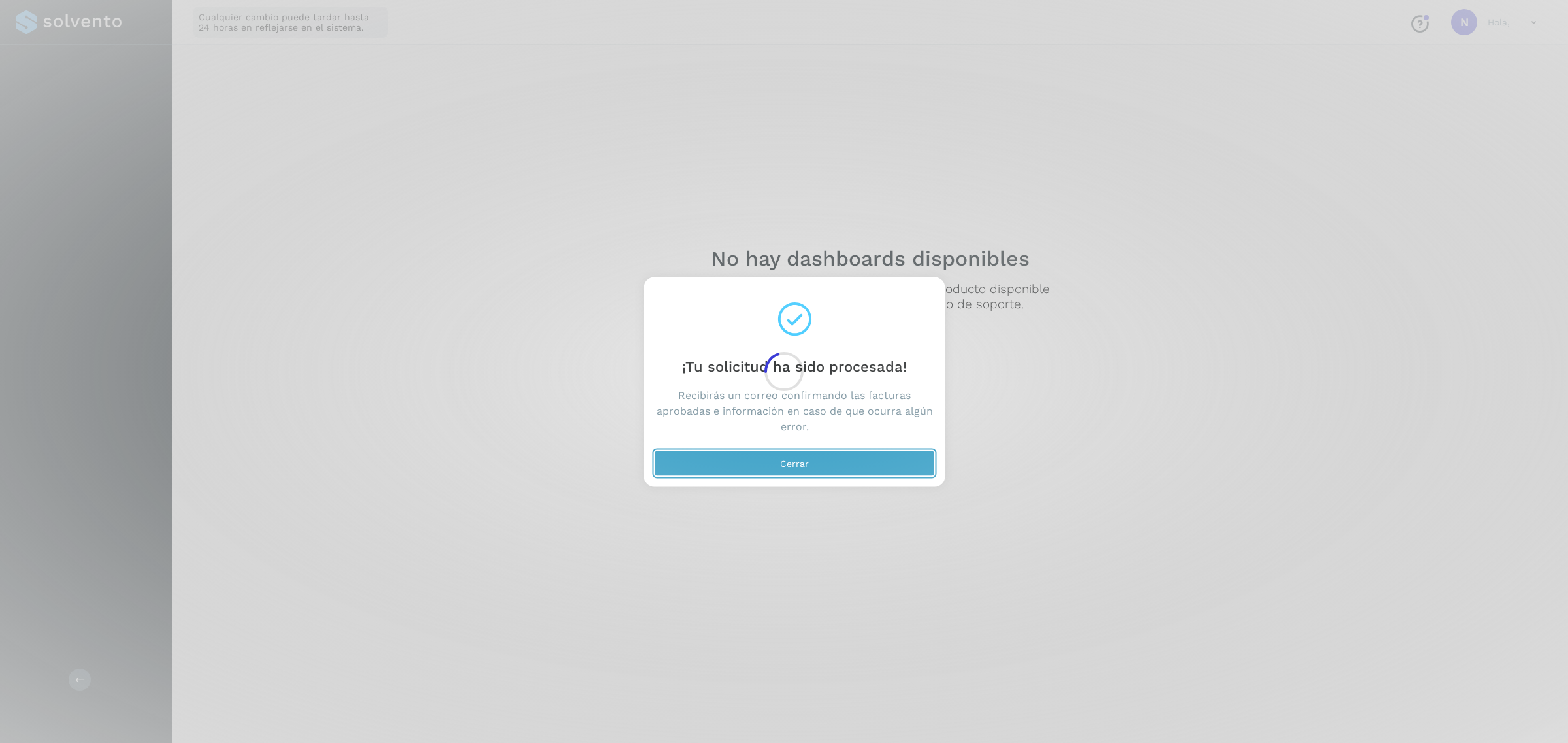
click at [858, 474] on button "Cerrar" at bounding box center [794, 463] width 280 height 26
